Goal: Task Accomplishment & Management: Manage account settings

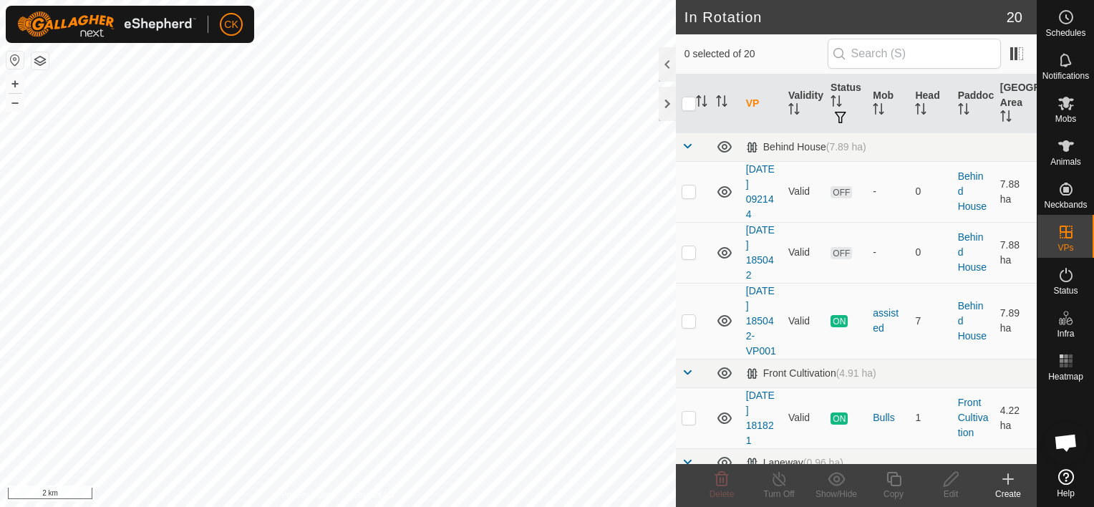
scroll to position [115, 0]
click at [1064, 275] on icon at bounding box center [1065, 274] width 17 height 17
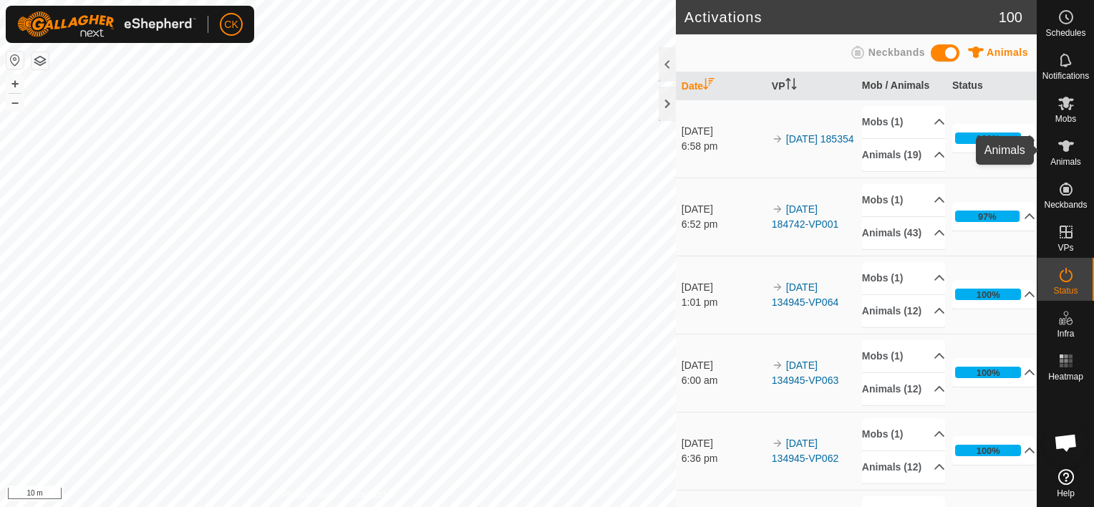
click at [1063, 141] on icon at bounding box center [1066, 145] width 16 height 11
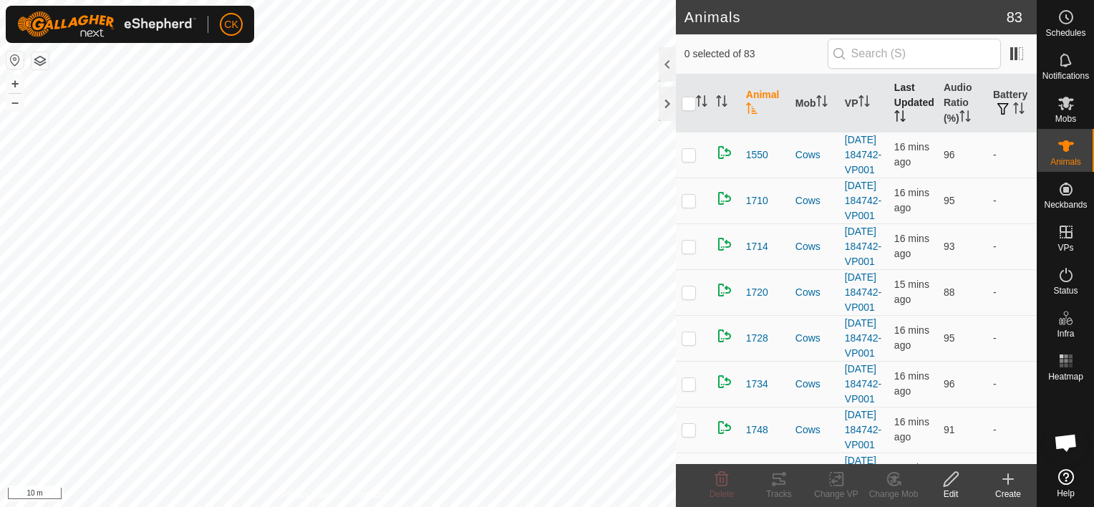
click at [905, 97] on th "Last Updated" at bounding box center [912, 103] width 49 height 58
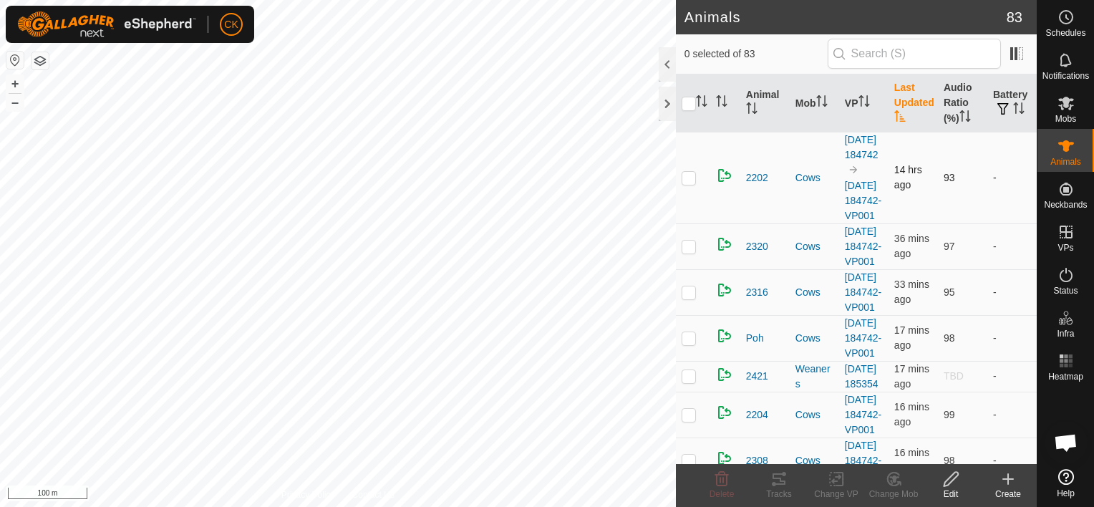
click at [691, 183] on p-checkbox at bounding box center [689, 177] width 14 height 11
click at [776, 477] on icon at bounding box center [778, 478] width 17 height 17
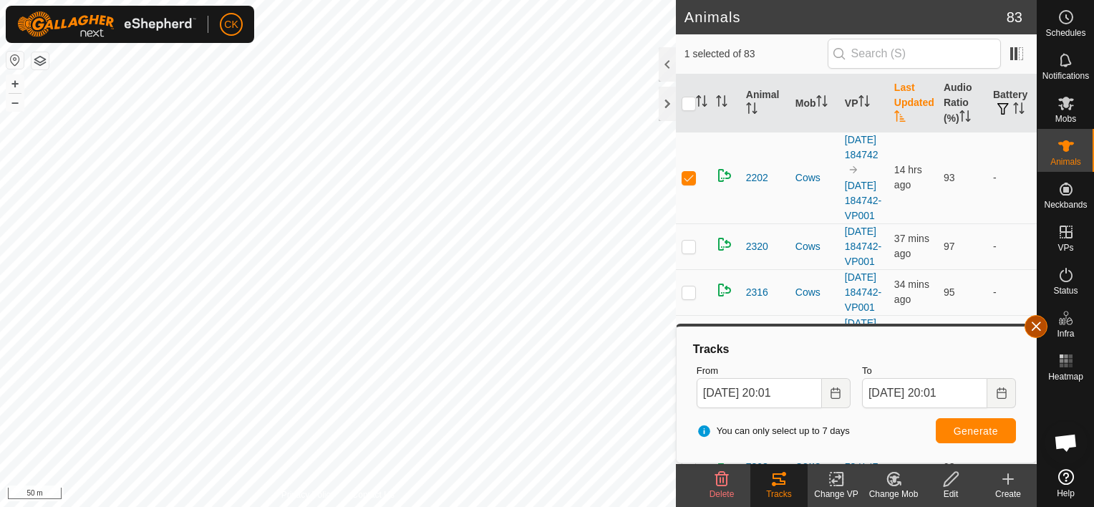
click at [1037, 326] on button "button" at bounding box center [1035, 326] width 23 height 23
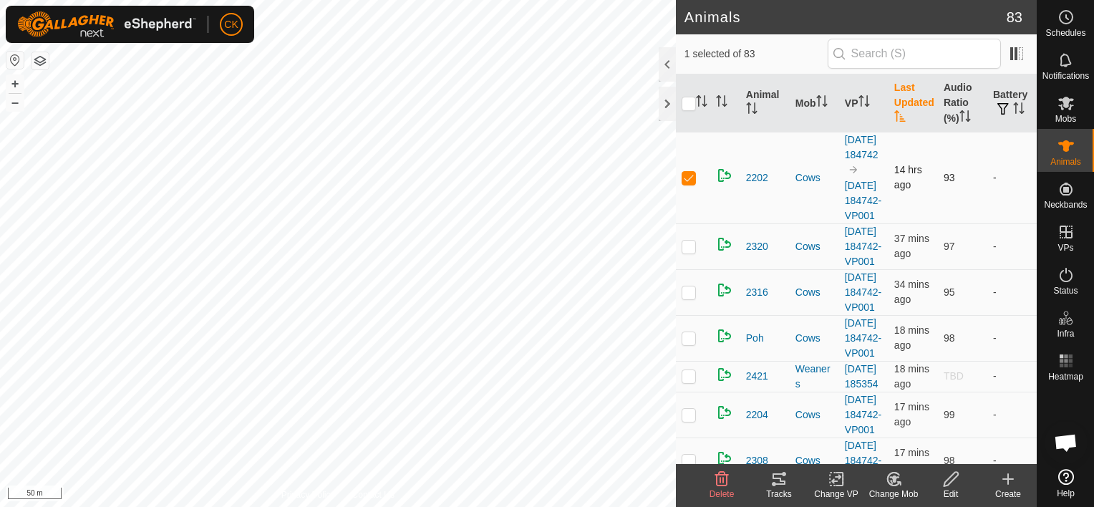
click at [894, 186] on span "14 hrs ago" at bounding box center [908, 177] width 28 height 26
click at [898, 185] on span "14 hrs ago" at bounding box center [908, 177] width 28 height 26
click at [687, 183] on p-checkbox at bounding box center [689, 177] width 14 height 11
checkbox input "false"
click at [687, 252] on p-checkbox at bounding box center [689, 246] width 14 height 11
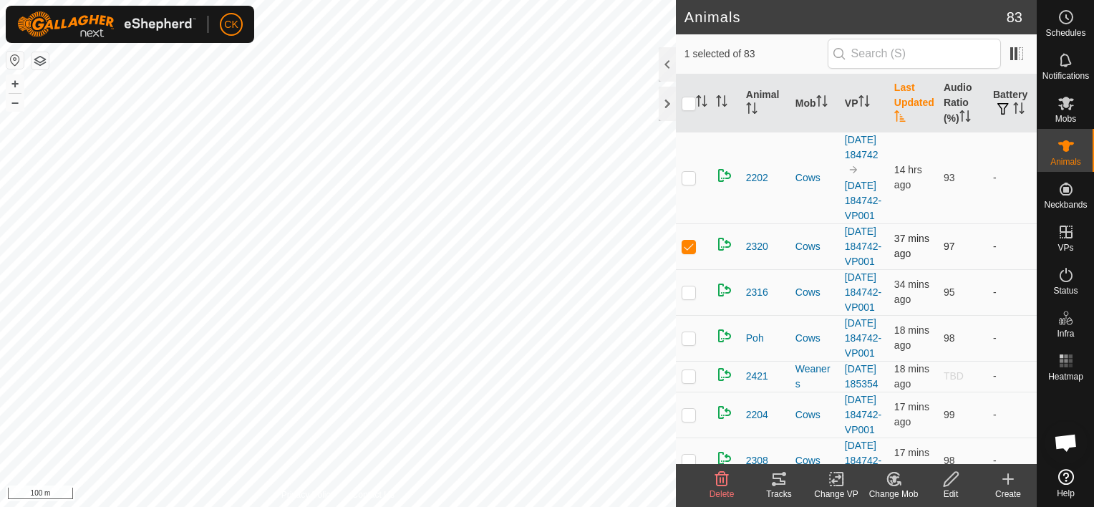
click at [684, 252] on p-checkbox at bounding box center [689, 246] width 14 height 11
checkbox input "false"
click at [1065, 476] on icon at bounding box center [1066, 477] width 16 height 16
click at [1068, 100] on icon at bounding box center [1066, 104] width 16 height 14
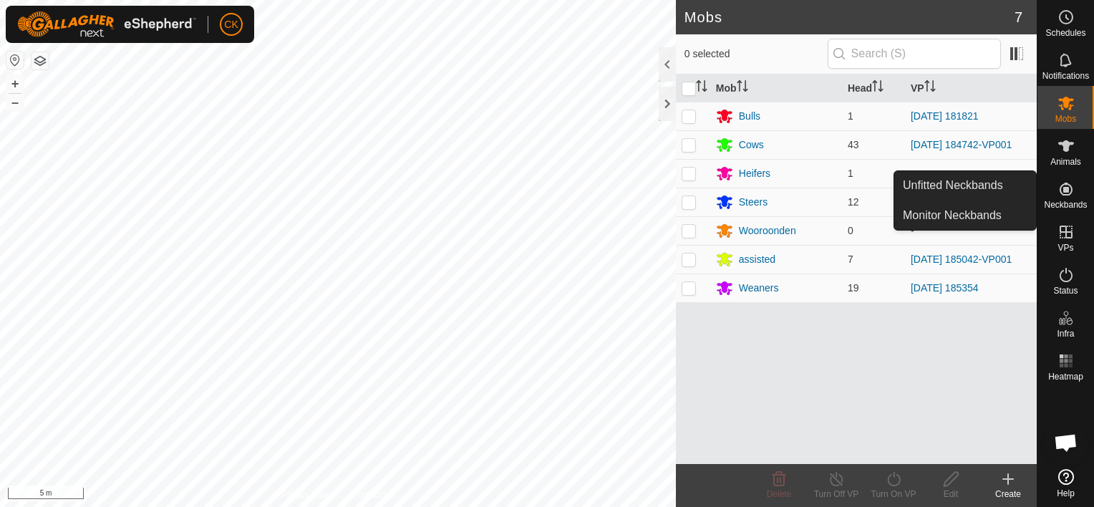
click at [1065, 188] on icon at bounding box center [1066, 189] width 13 height 13
click at [986, 181] on link "Unfitted Neckbands" at bounding box center [965, 185] width 142 height 29
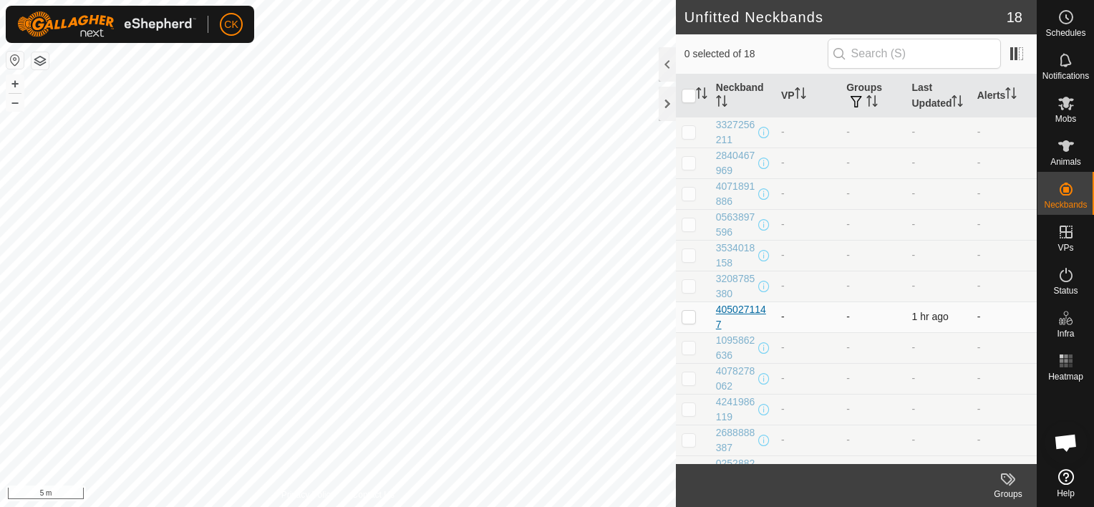
click at [720, 308] on div "4050271147" at bounding box center [743, 317] width 54 height 30
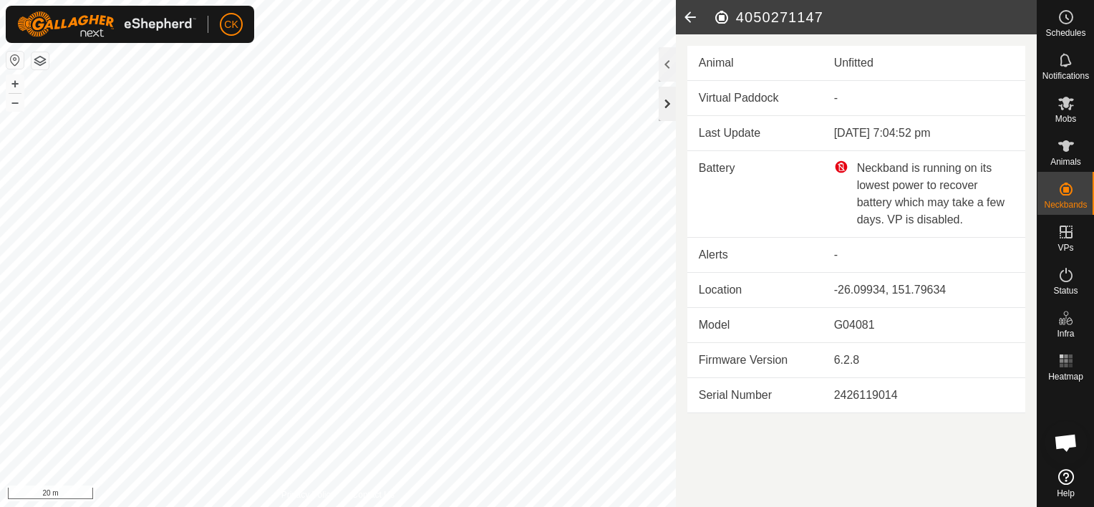
click at [672, 105] on div at bounding box center [667, 104] width 17 height 34
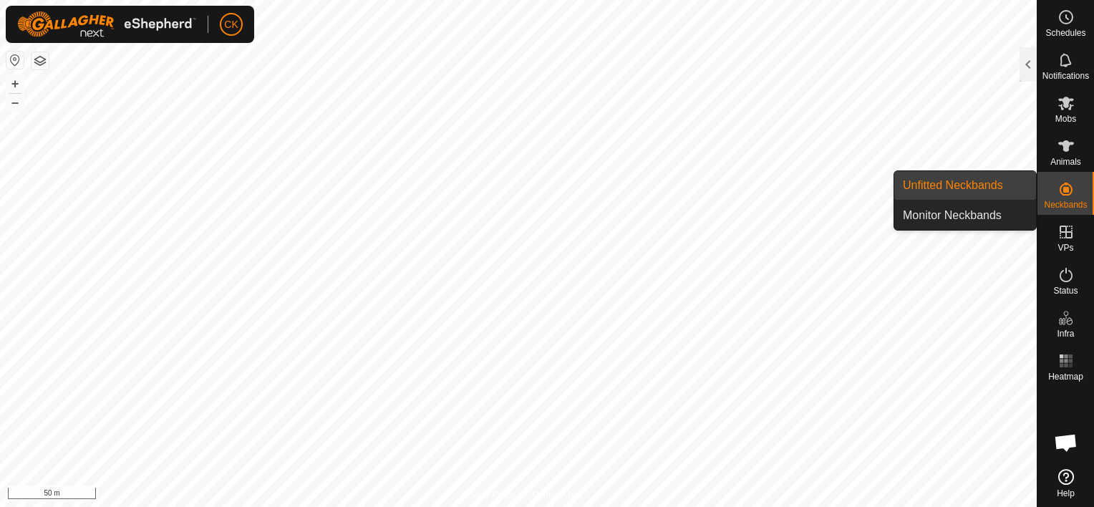
click at [996, 176] on link "Unfitted Neckbands" at bounding box center [965, 185] width 142 height 29
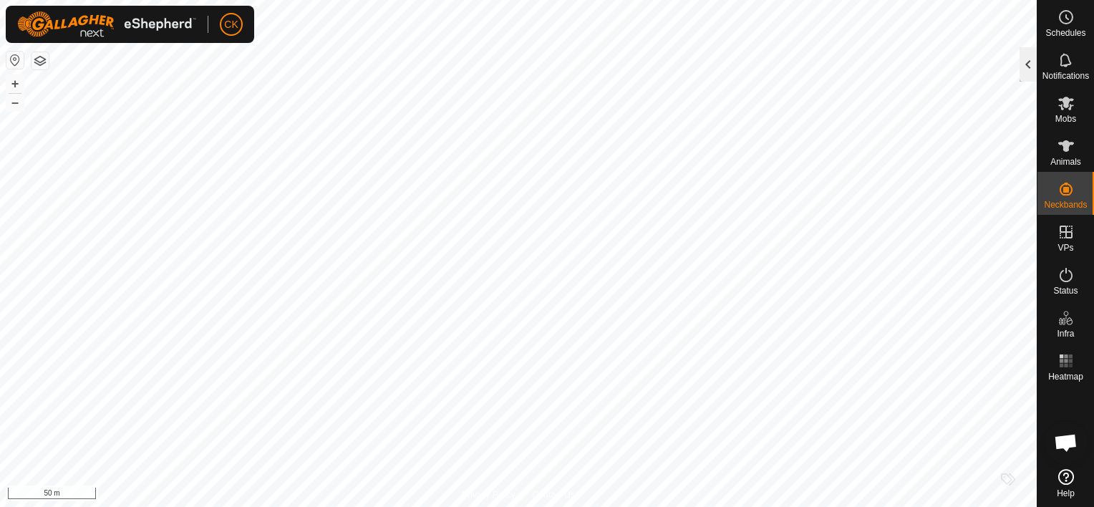
click at [1023, 71] on div at bounding box center [1027, 64] width 17 height 34
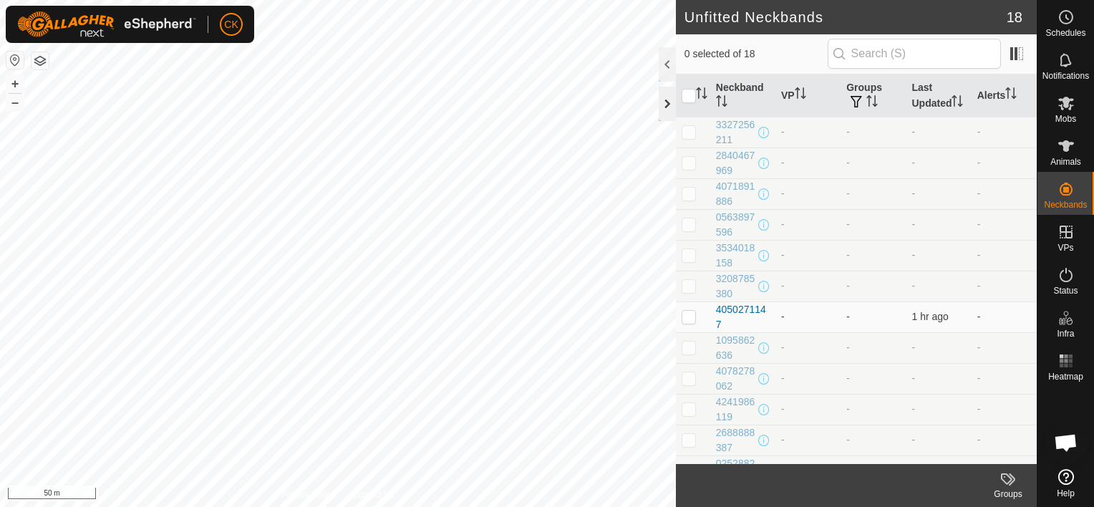
click at [669, 109] on div at bounding box center [667, 104] width 17 height 34
